Goal: Task Accomplishment & Management: Manage account settings

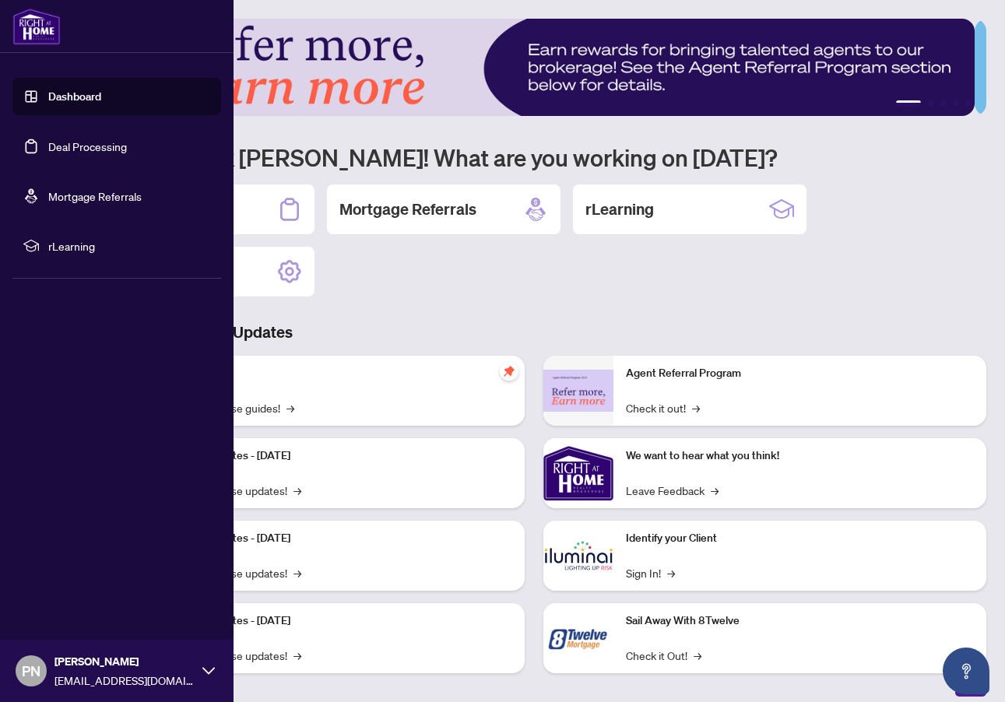
click at [114, 142] on link "Deal Processing" at bounding box center [87, 146] width 79 height 14
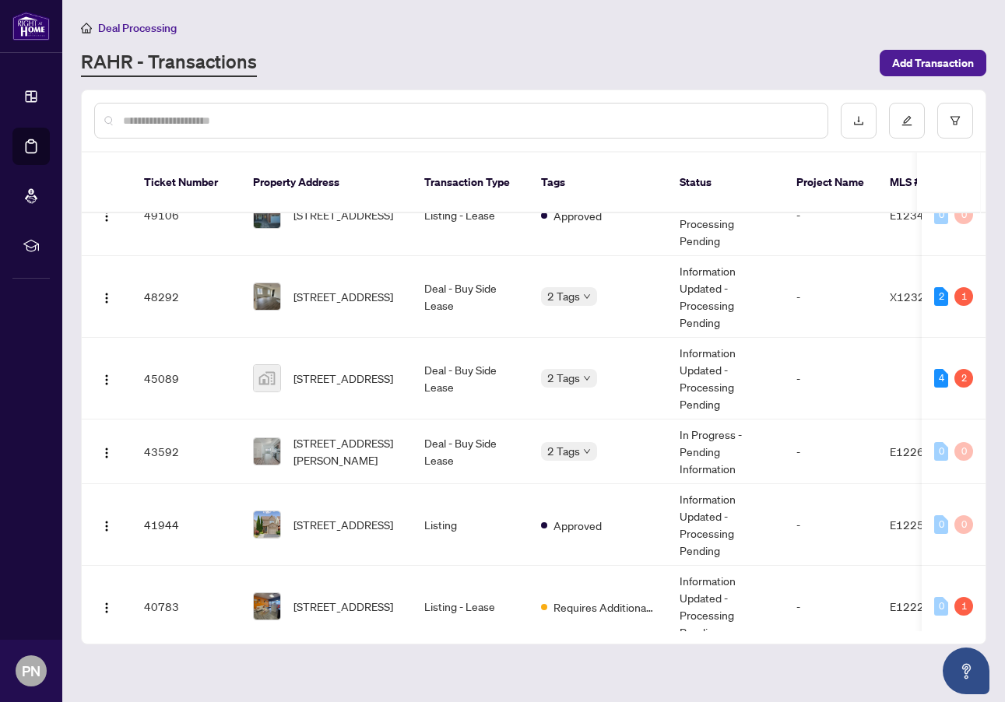
scroll to position [100, 0]
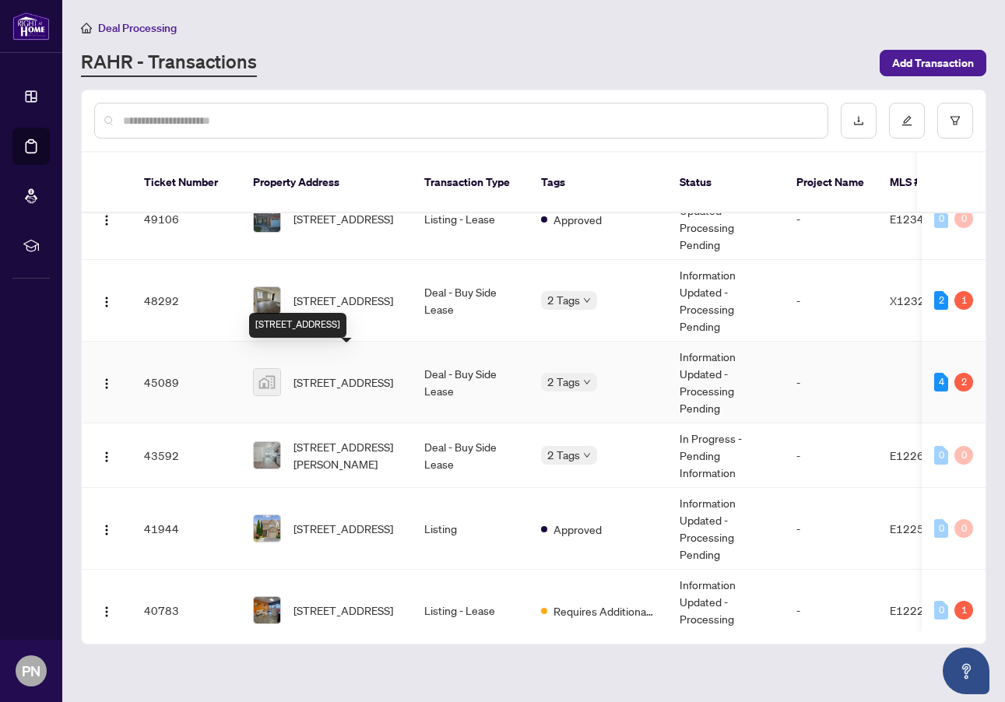
click at [366, 374] on span "200-1101 Kingston Rd, Pickering, ON, Canada" at bounding box center [344, 382] width 100 height 17
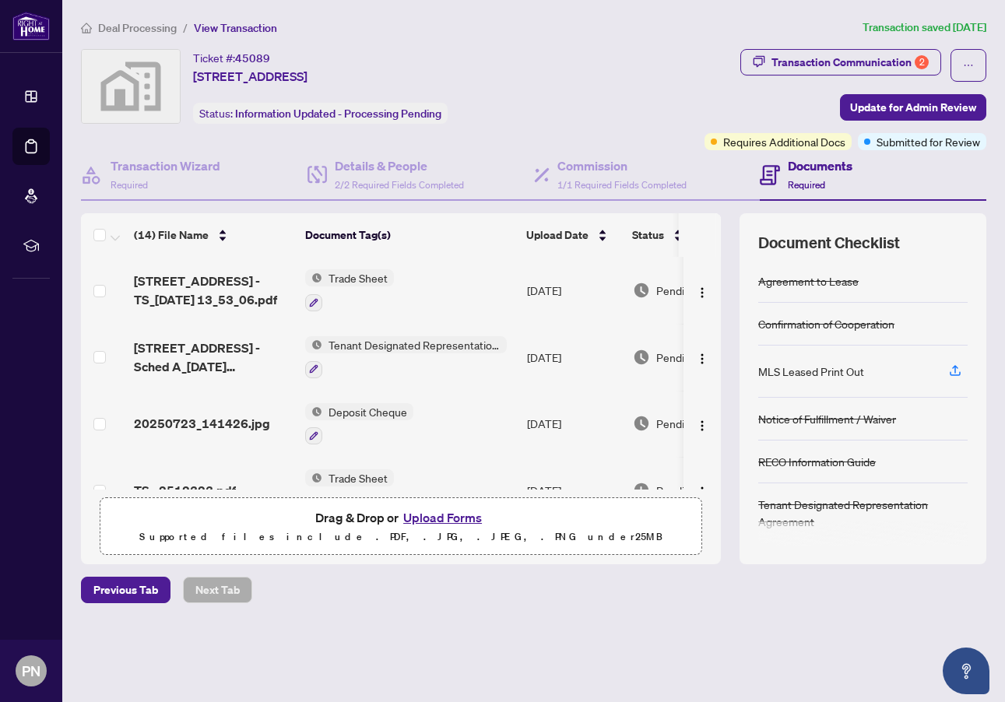
click at [847, 61] on div "Transaction Communication 2" at bounding box center [850, 62] width 157 height 25
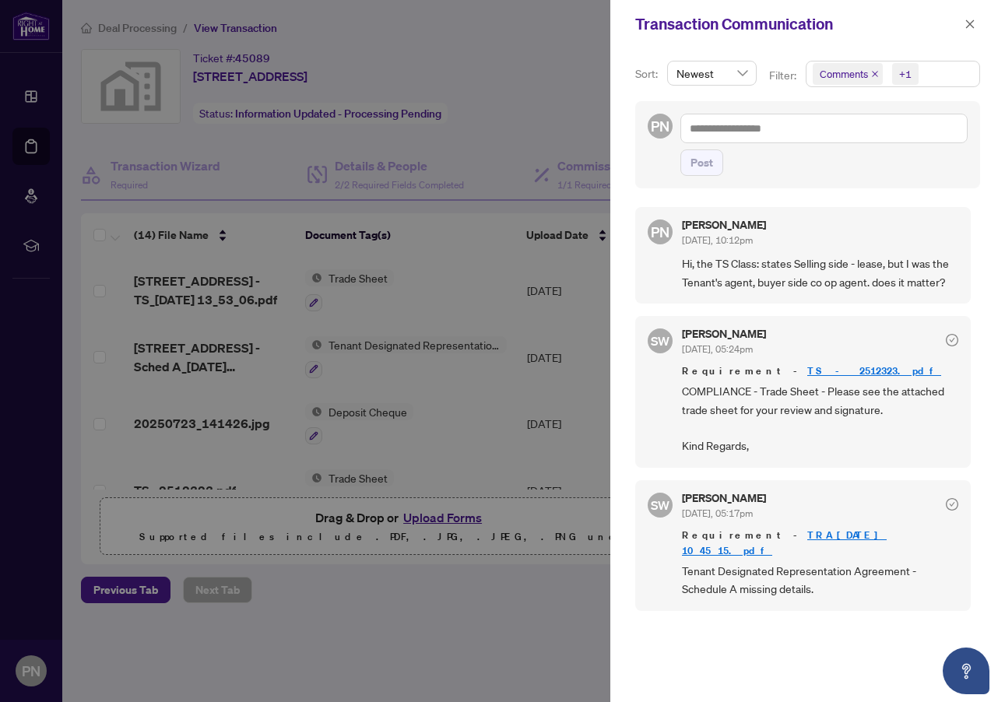
click at [969, 24] on icon "close" at bounding box center [970, 23] width 9 height 9
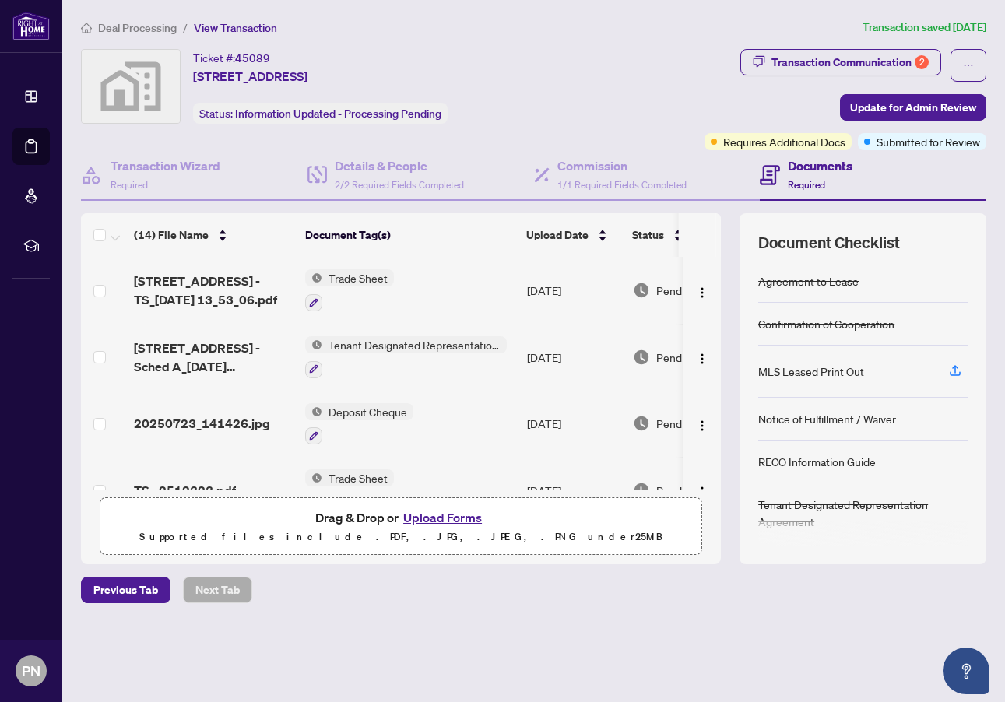
click at [136, 30] on span "Deal Processing" at bounding box center [137, 28] width 79 height 14
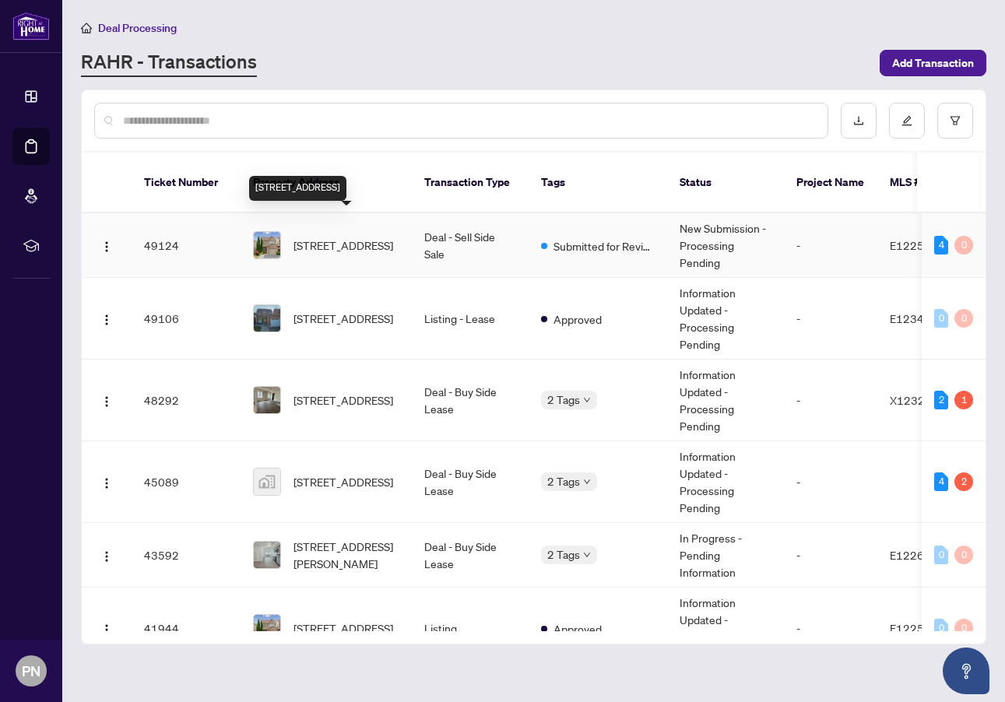
click at [325, 237] on span "1201 Beaver Valley Cres, Oshawa, Ontario L1J 8N1, Canada" at bounding box center [344, 245] width 100 height 17
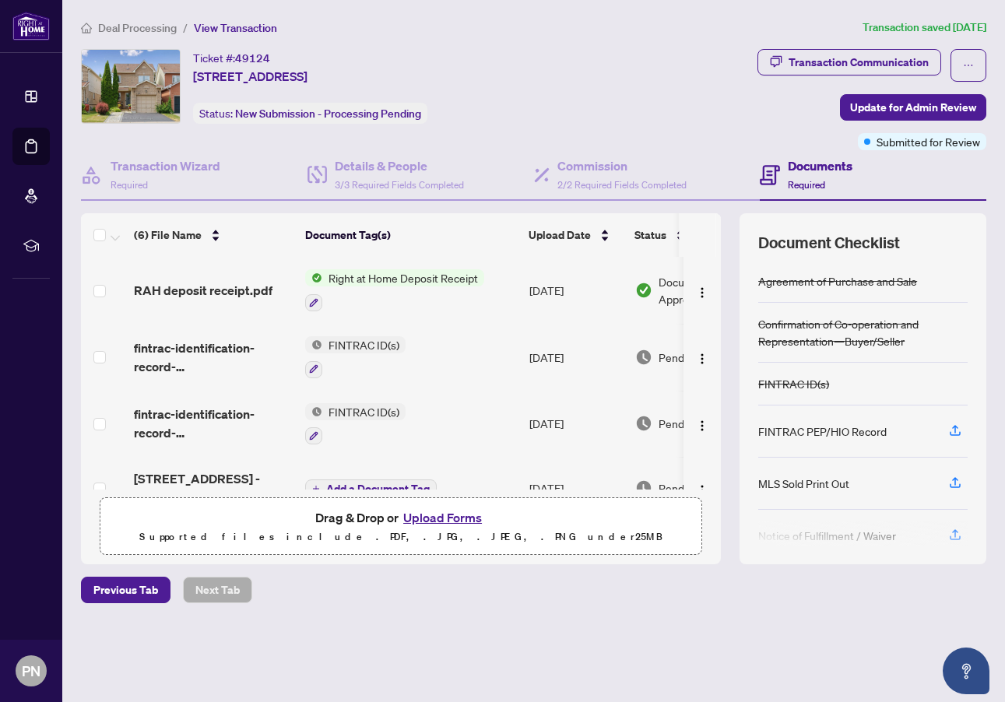
click at [845, 62] on div "Transaction Communication" at bounding box center [859, 62] width 140 height 25
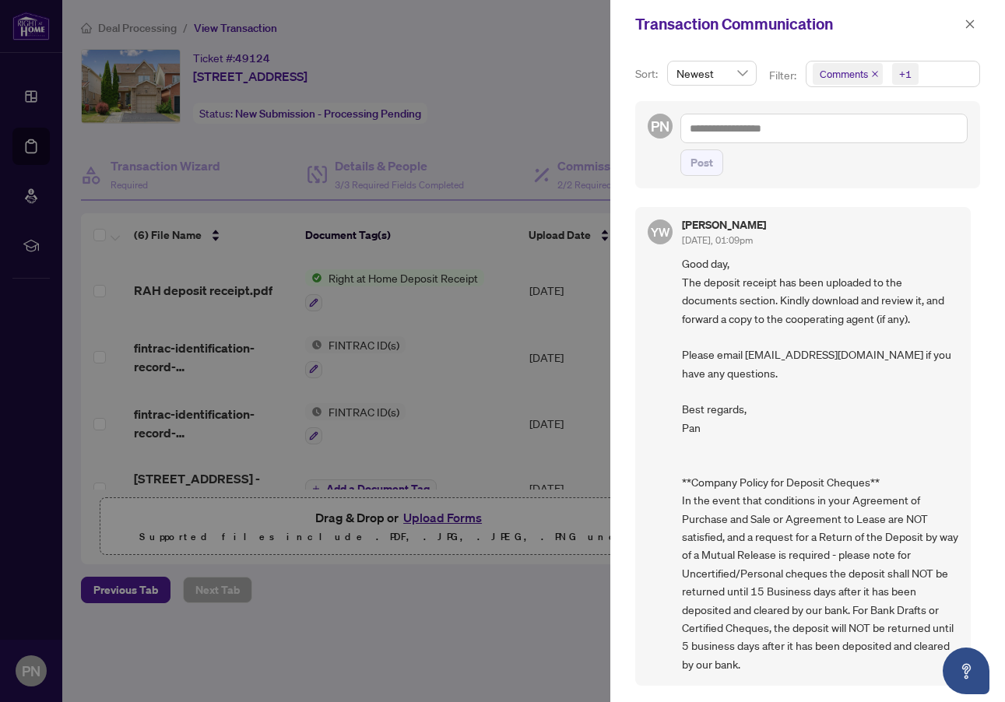
click at [969, 26] on icon "close" at bounding box center [970, 24] width 11 height 11
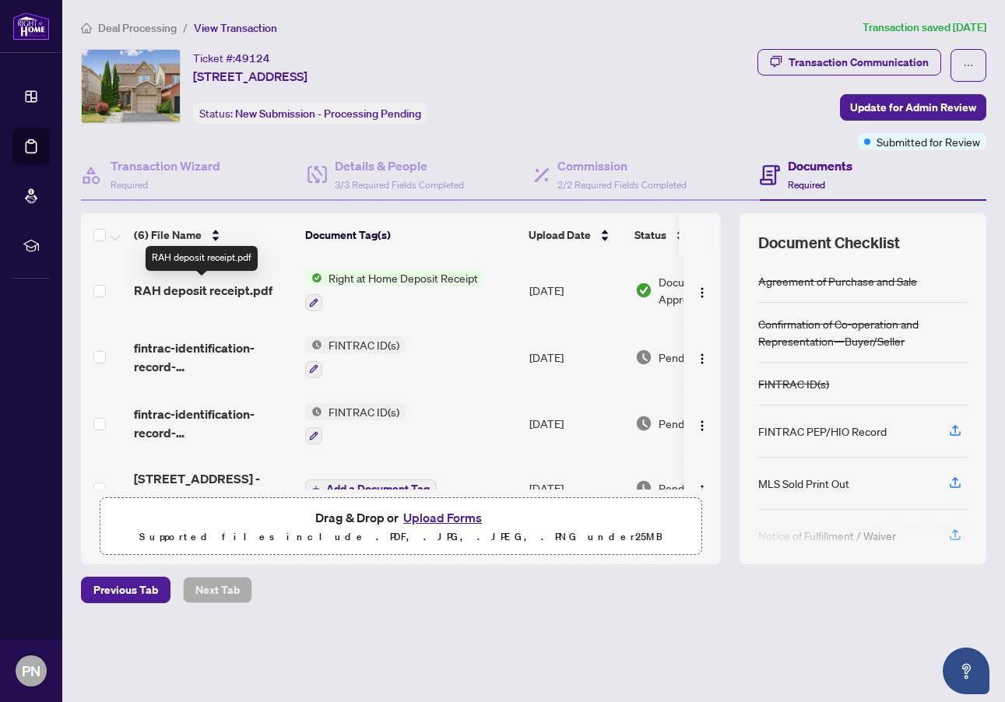
click at [200, 293] on span "RAH deposit receipt.pdf" at bounding box center [203, 290] width 139 height 19
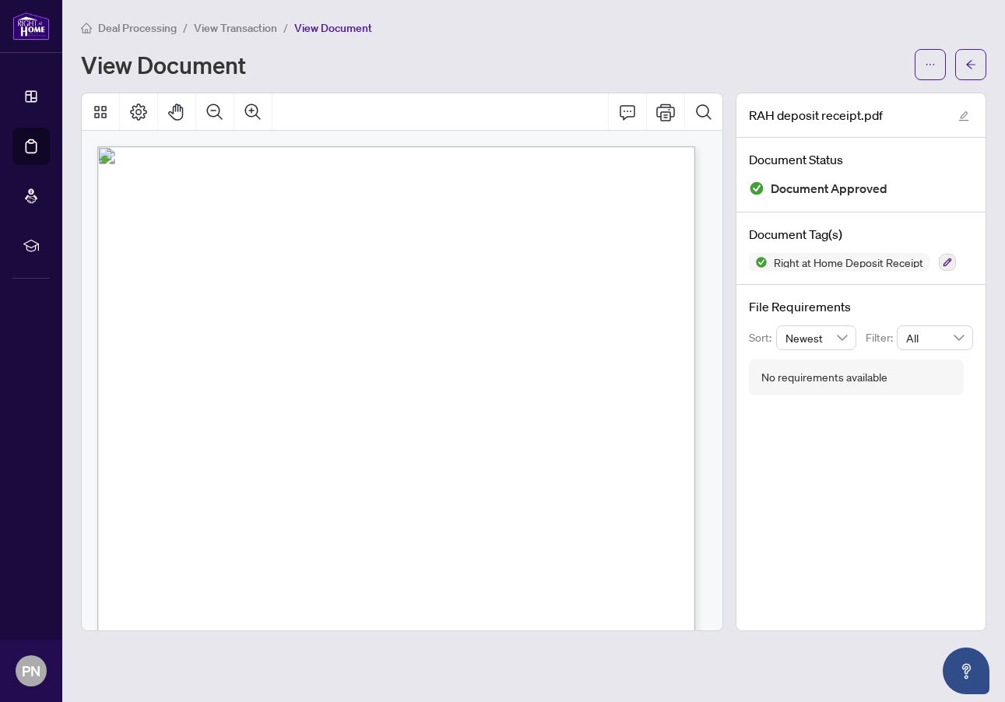
click at [931, 67] on icon "ellipsis" at bounding box center [930, 64] width 11 height 11
click at [838, 100] on span "Download" at bounding box center [874, 98] width 118 height 17
click at [244, 28] on span "View Transaction" at bounding box center [235, 28] width 83 height 14
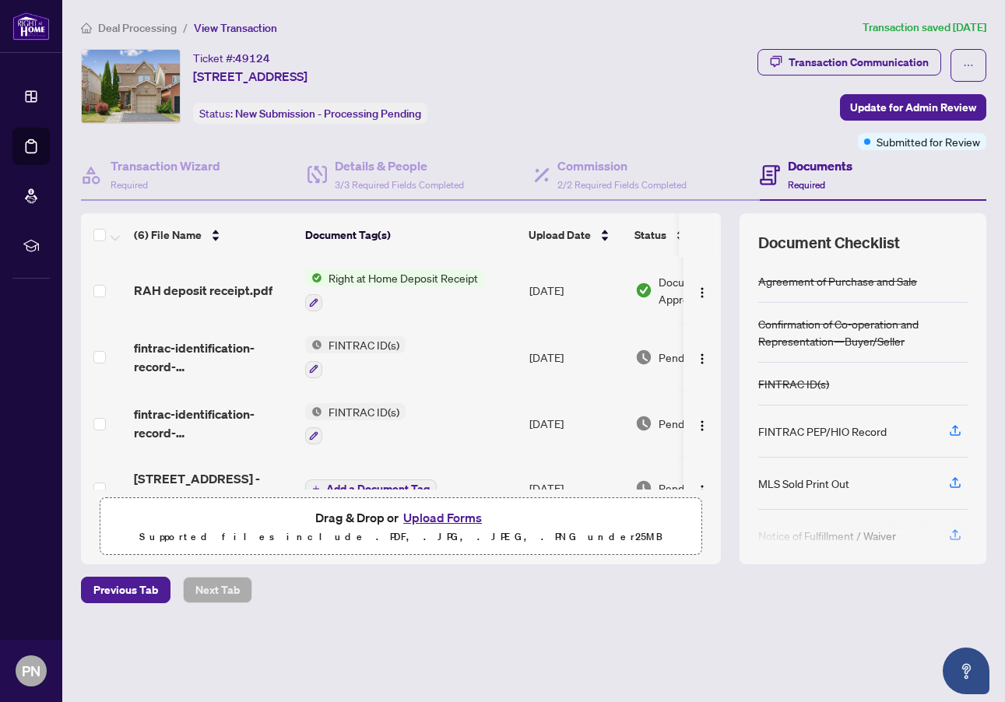
click at [132, 26] on span "Deal Processing" at bounding box center [137, 28] width 79 height 14
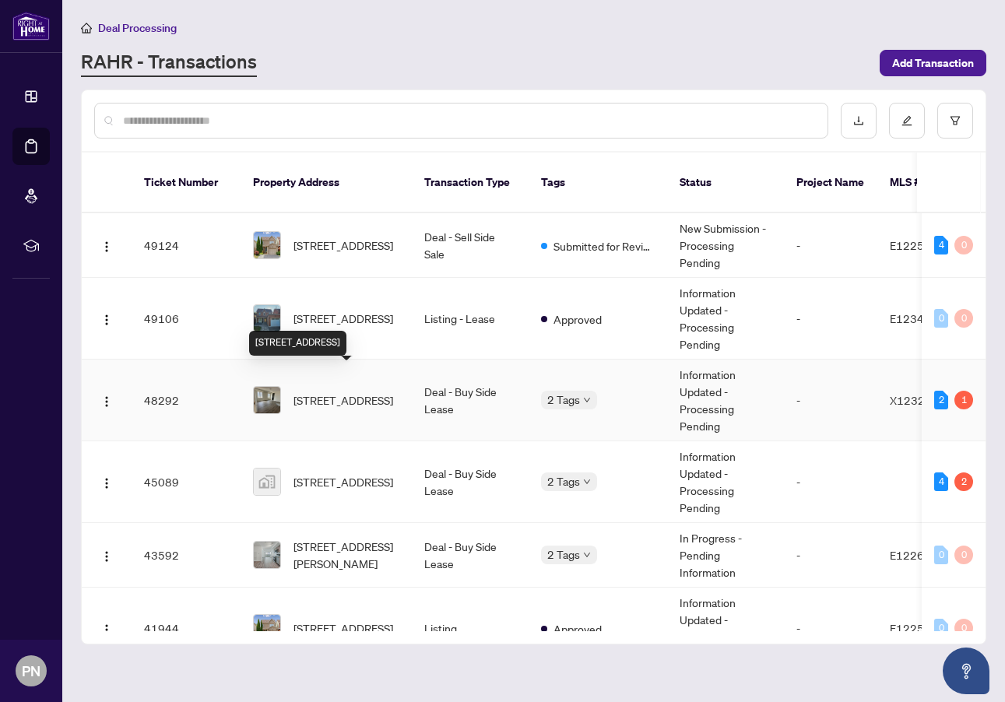
click at [342, 392] on span "1113 Trailsview ave Ave, Cobourg, Ontario K9A 4J5, Canada" at bounding box center [344, 400] width 100 height 17
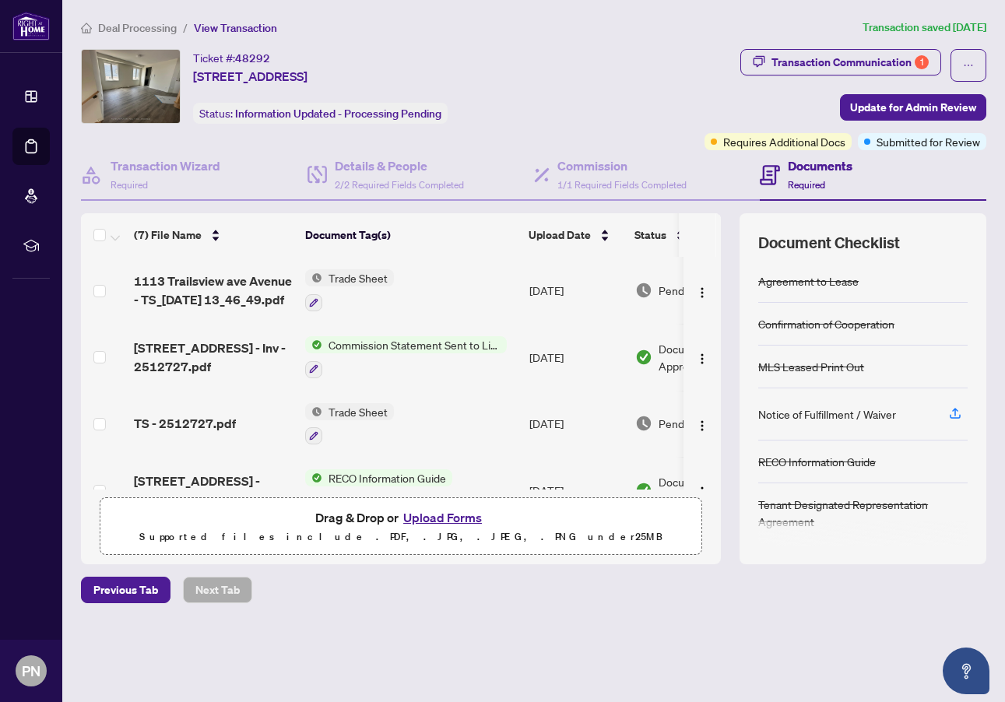
click at [872, 59] on div "Transaction Communication 1" at bounding box center [850, 62] width 157 height 25
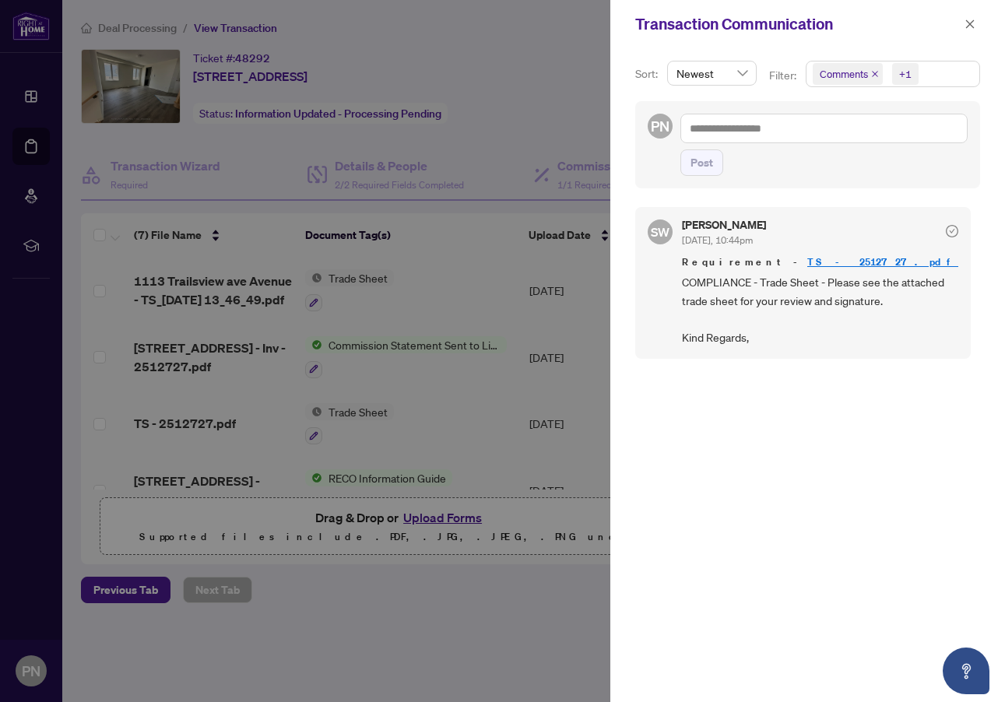
click at [971, 26] on icon "close" at bounding box center [970, 23] width 9 height 9
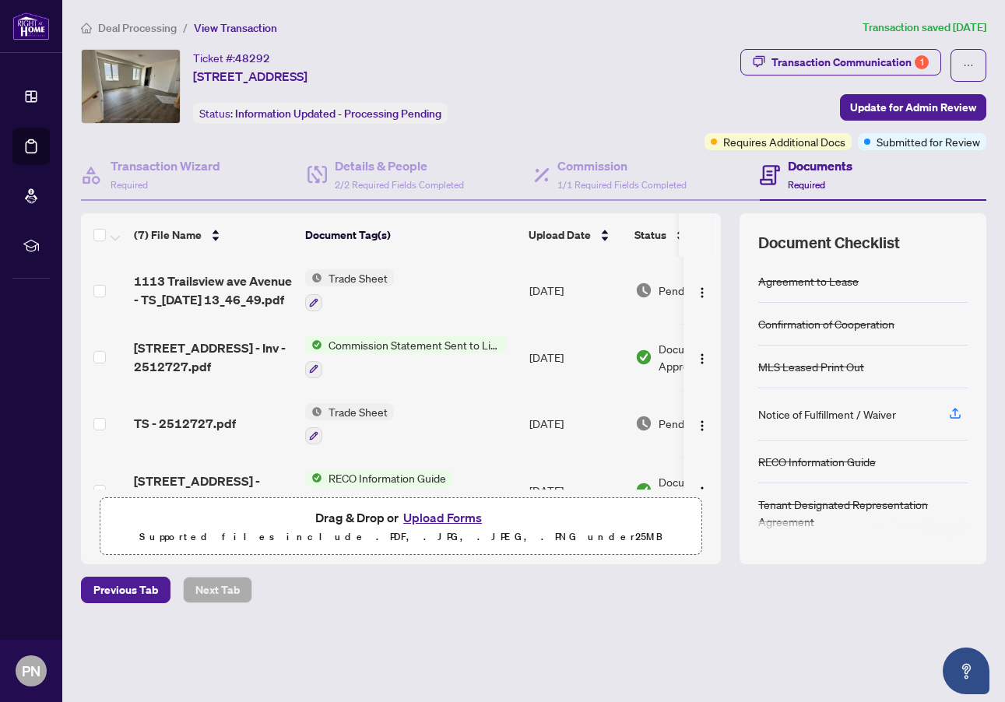
click at [143, 30] on span "Deal Processing" at bounding box center [137, 28] width 79 height 14
